Goal: Information Seeking & Learning: Learn about a topic

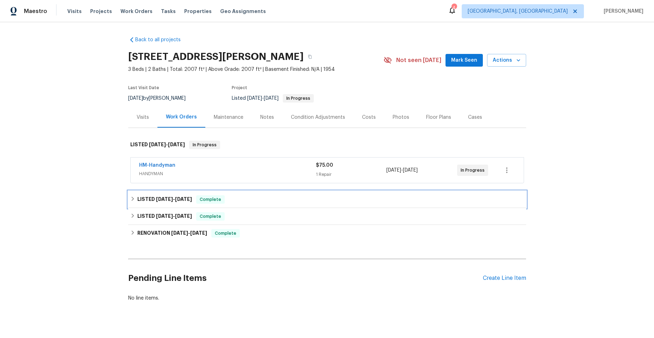
click at [130, 198] on icon at bounding box center [132, 198] width 5 height 5
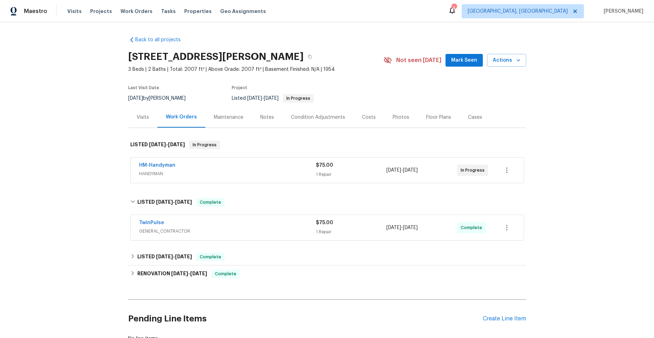
click at [237, 225] on div "TwinPulse" at bounding box center [227, 223] width 177 height 8
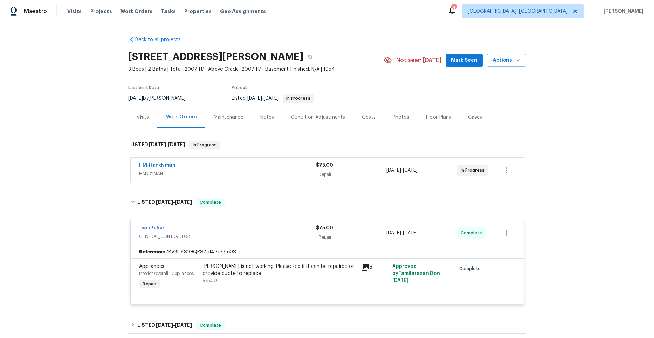
click at [241, 234] on span "GENERAL_CONTRACTOR" at bounding box center [227, 236] width 177 height 7
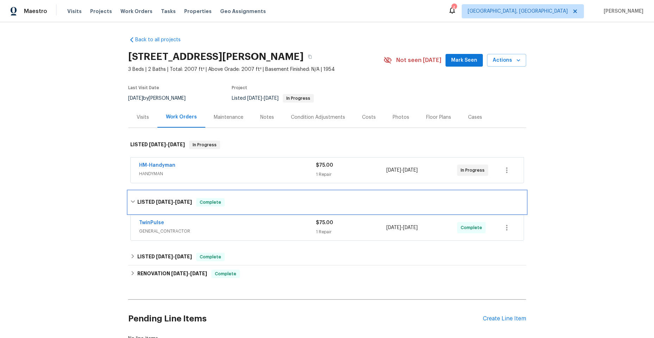
click at [128, 200] on div "LISTED [DATE] - [DATE] Complete" at bounding box center [327, 202] width 398 height 23
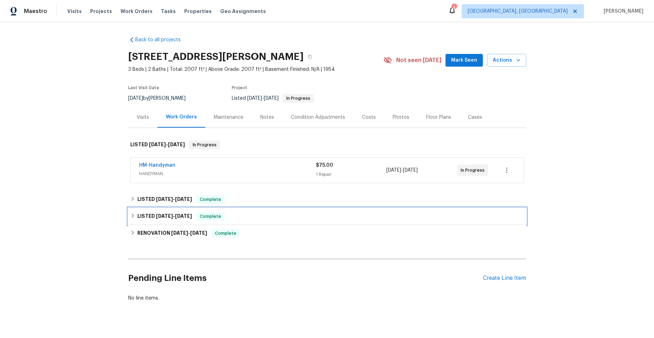
click at [131, 215] on icon at bounding box center [132, 215] width 2 height 4
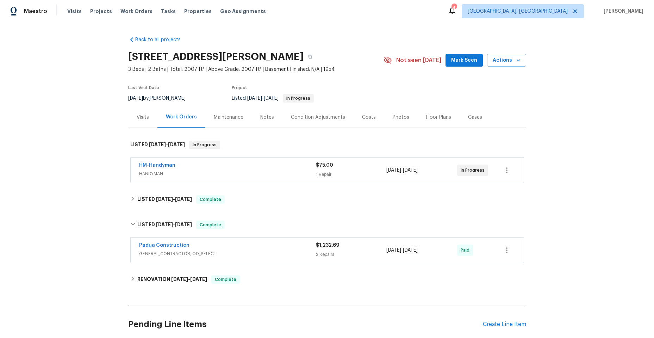
click at [250, 249] on div "Padua Construction" at bounding box center [227, 246] width 177 height 8
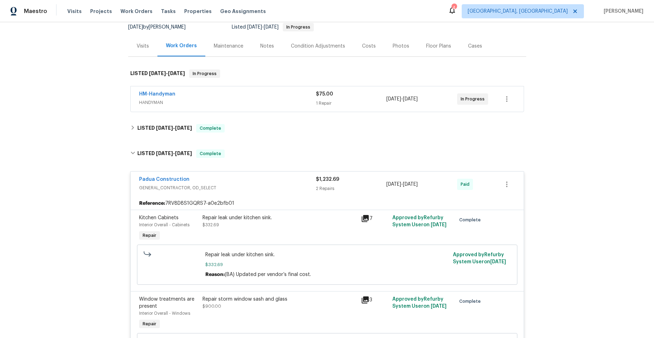
scroll to position [70, 0]
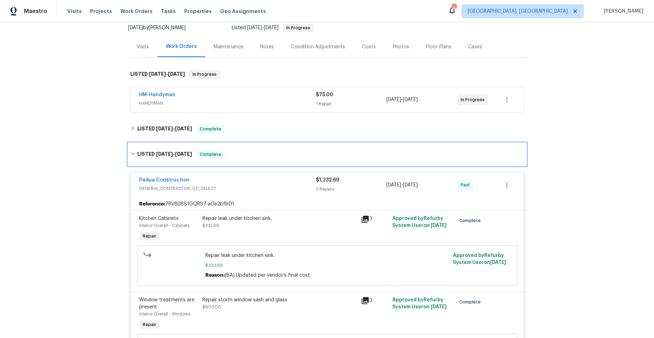
click at [128, 152] on div "LISTED [DATE] - [DATE] Complete" at bounding box center [327, 154] width 398 height 23
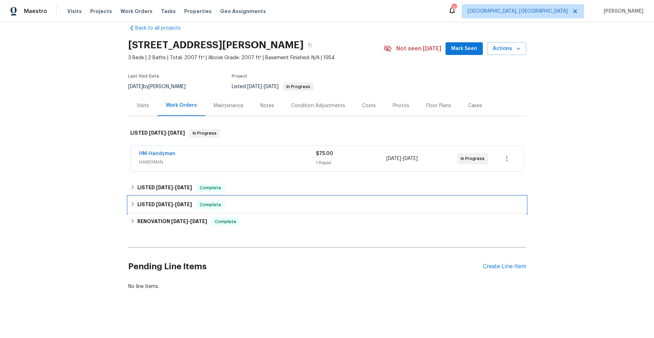
scroll to position [17, 0]
click at [131, 219] on icon at bounding box center [132, 221] width 2 height 4
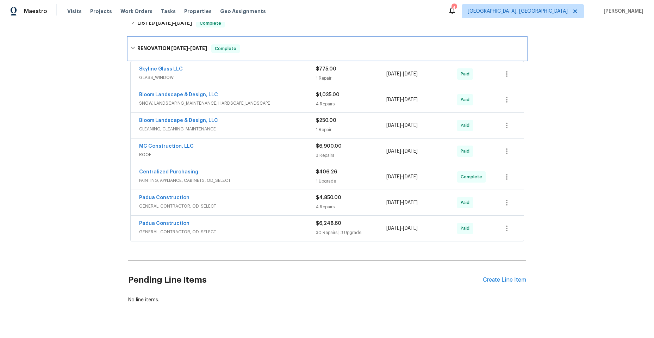
scroll to position [212, 0]
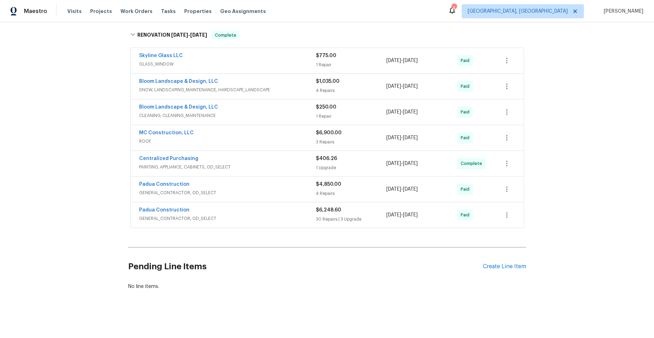
click at [244, 138] on span "ROOF" at bounding box center [227, 141] width 177 height 7
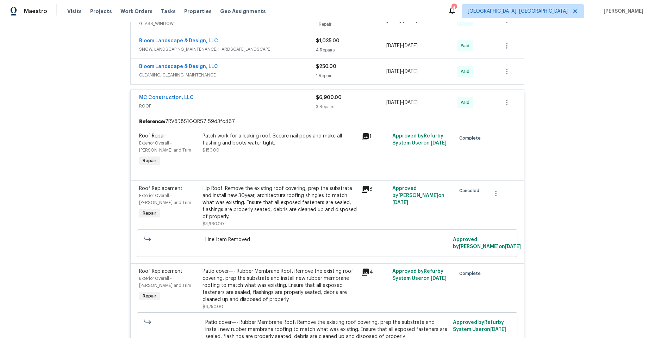
click at [238, 108] on span "ROOF" at bounding box center [227, 105] width 177 height 7
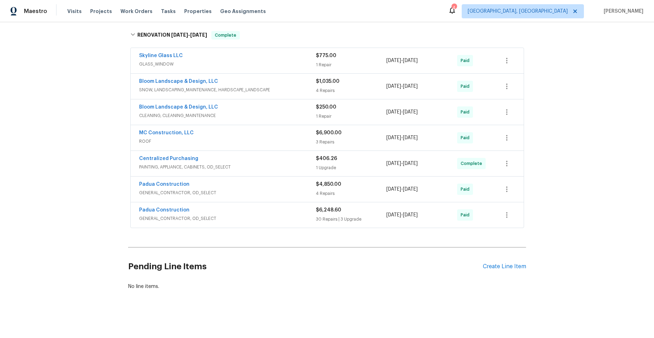
click at [246, 182] on div "Padua Construction" at bounding box center [227, 185] width 177 height 8
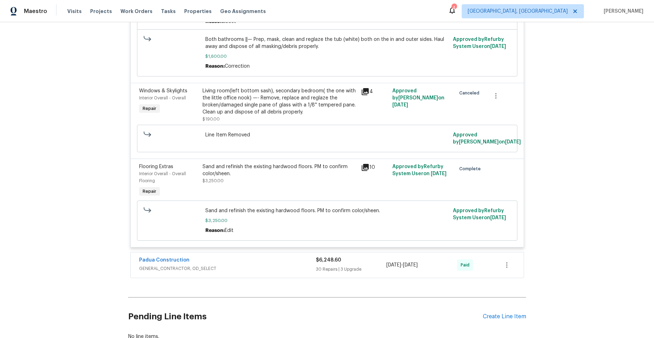
scroll to position [599, 0]
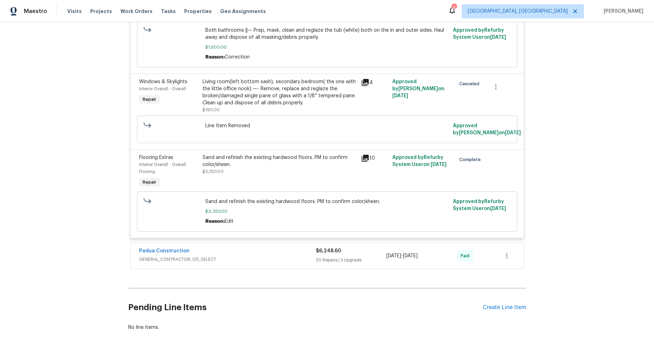
click at [249, 253] on div "Padua Construction" at bounding box center [227, 251] width 177 height 8
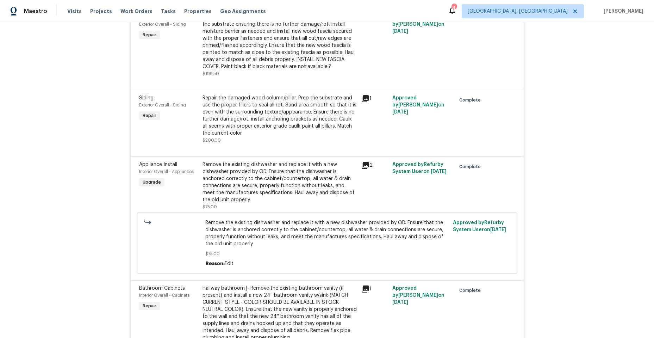
scroll to position [1162, 0]
click at [362, 164] on icon at bounding box center [365, 164] width 7 height 7
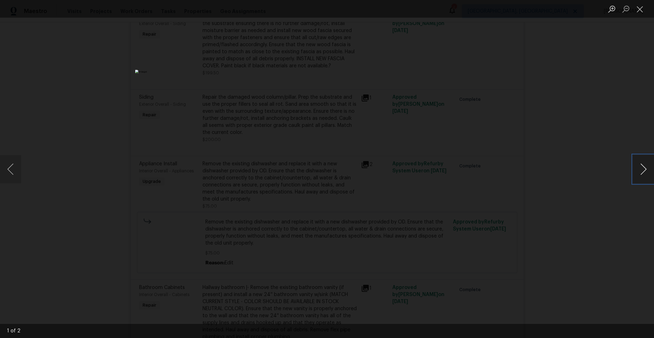
click at [641, 167] on button "Next image" at bounding box center [643, 169] width 21 height 28
click at [641, 12] on button "Close lightbox" at bounding box center [640, 9] width 14 height 12
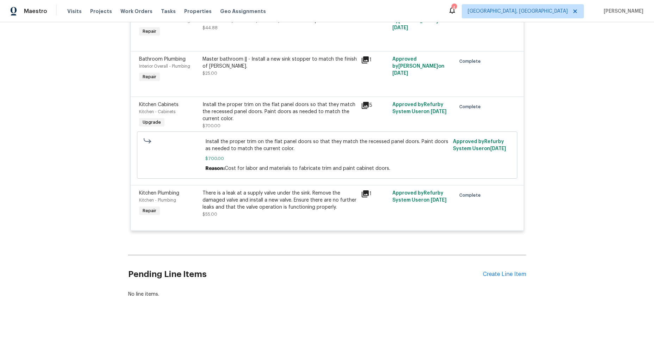
scroll to position [2711, 0]
